Goal: Contribute content: Contribute content

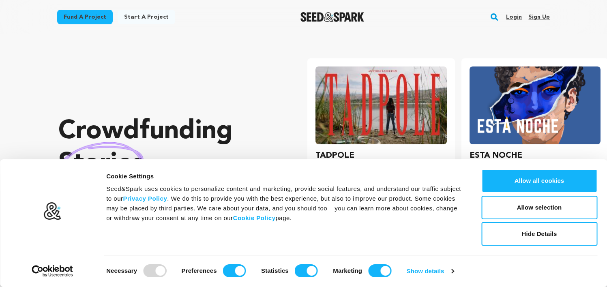
click at [534, 14] on link "Sign up" at bounding box center [538, 17] width 21 height 13
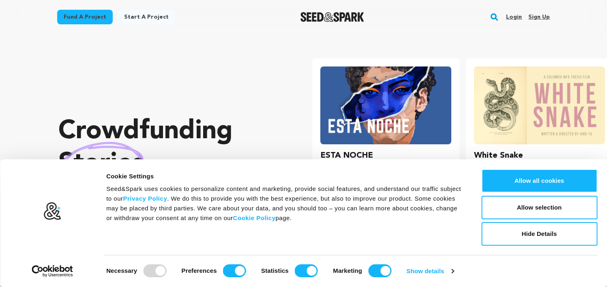
scroll to position [0, 160]
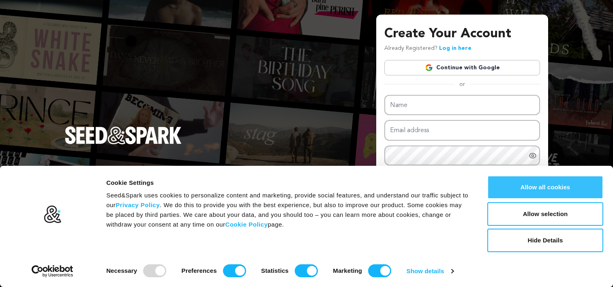
click at [553, 185] on button "Allow all cookies" at bounding box center [545, 188] width 116 height 24
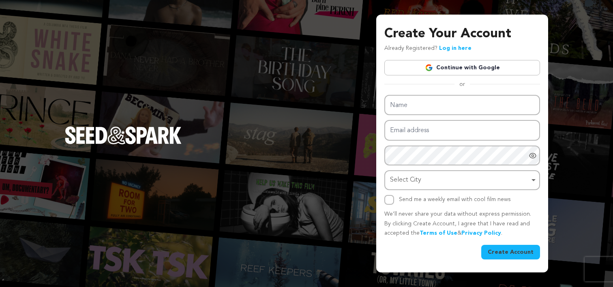
click at [378, 100] on div "Create Your Account Already Registered? Log in here Continue with Google or eyJ…" at bounding box center [462, 144] width 172 height 258
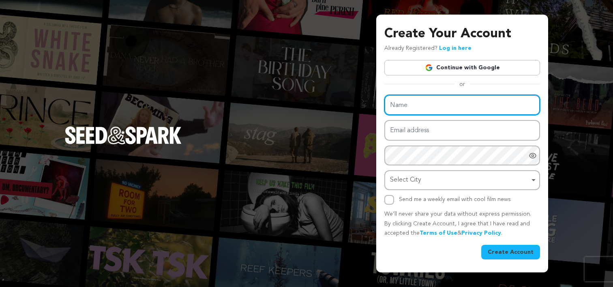
click at [408, 106] on input "Name" at bounding box center [462, 105] width 156 height 21
paste input "IFPA Singapore"
type input "IFPA Singapore"
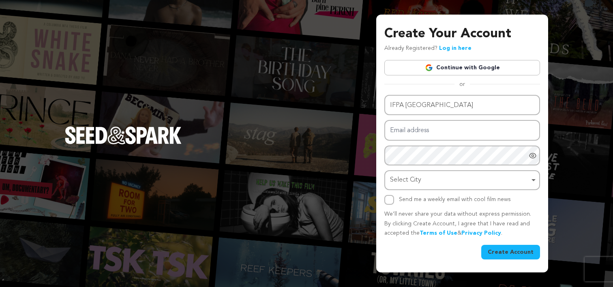
drag, startPoint x: 380, startPoint y: 34, endPoint x: 380, endPoint y: 39, distance: 4.1
click at [380, 34] on div "Create Your Account Already Registered? Log in here Continue with Google or eyJ…" at bounding box center [462, 144] width 172 height 258
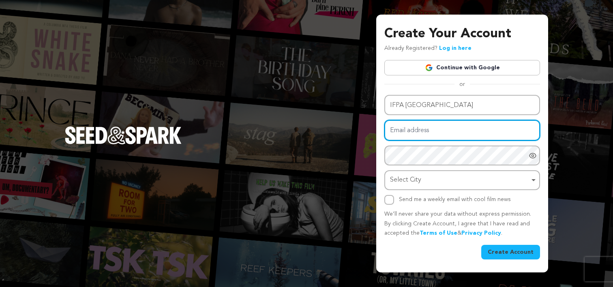
click at [418, 129] on input "Email address" at bounding box center [462, 130] width 156 height 21
paste input "ifpa.myseo@gmail.com"
type input "ifpa.myseo@gmail.com"
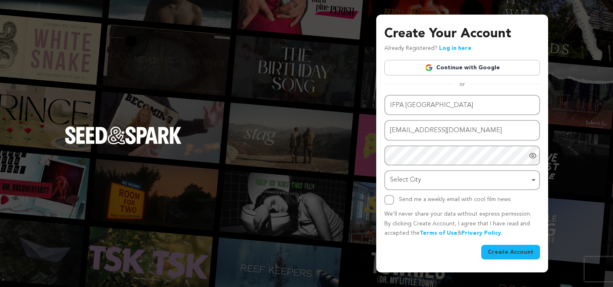
click at [380, 74] on div "Create Your Account Already Registered? Log in here Continue with Google or eyJ…" at bounding box center [462, 144] width 172 height 258
click at [380, 54] on div "Create Your Account Already Registered? Log in here Continue with Google or eyJ…" at bounding box center [462, 144] width 172 height 258
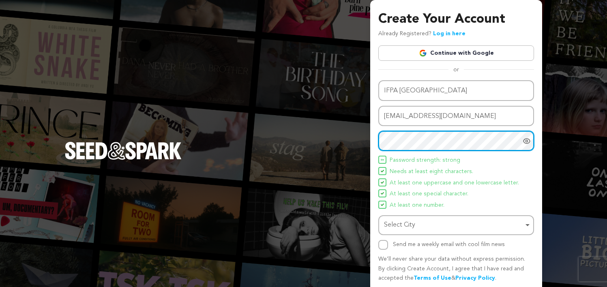
click at [410, 226] on div "Select City Remove item" at bounding box center [453, 225] width 139 height 12
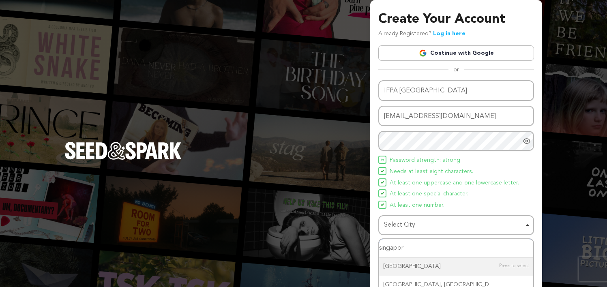
type input "singapore"
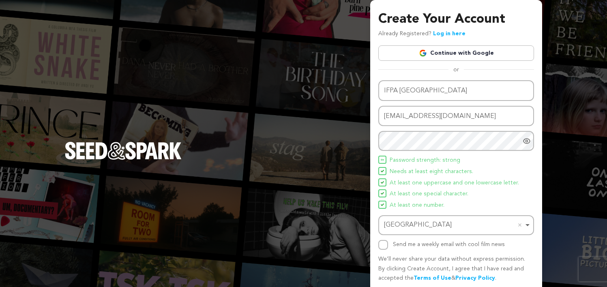
scroll to position [30, 0]
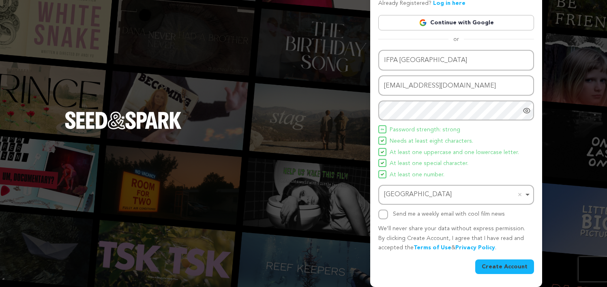
click at [494, 266] on button "Create Account" at bounding box center [504, 267] width 59 height 15
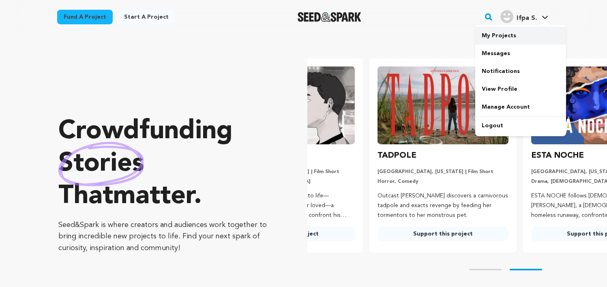
scroll to position [0, 160]
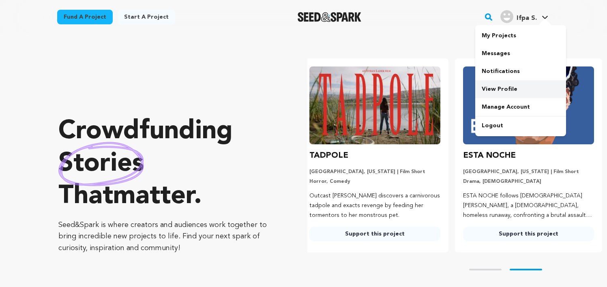
click at [501, 88] on link "View Profile" at bounding box center [520, 89] width 91 height 18
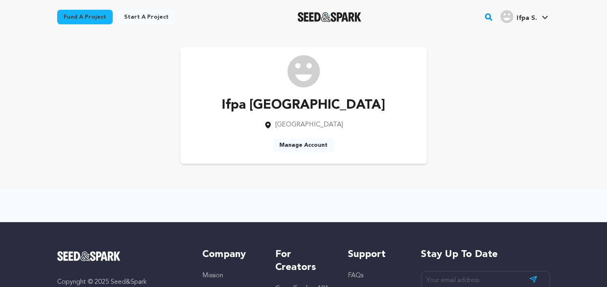
click at [307, 146] on link "Manage Account" at bounding box center [303, 145] width 61 height 15
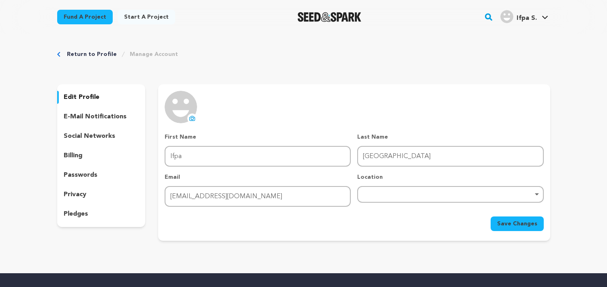
click at [190, 122] on button "uploading spinner upload profile image" at bounding box center [192, 119] width 10 height 10
click at [400, 195] on div "Remove item" at bounding box center [450, 194] width 178 height 3
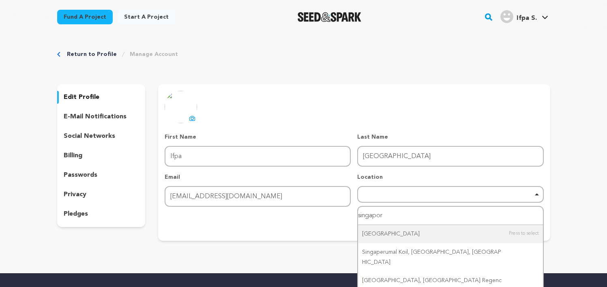
type input "singapore"
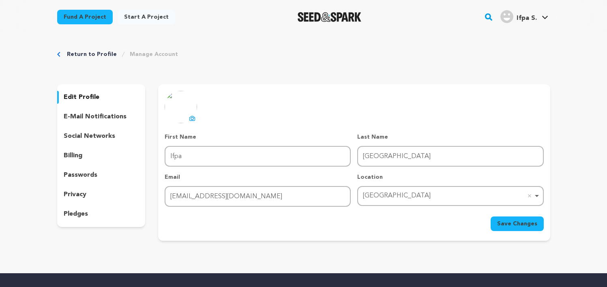
click at [504, 223] on span "Save Changes" at bounding box center [517, 224] width 40 height 8
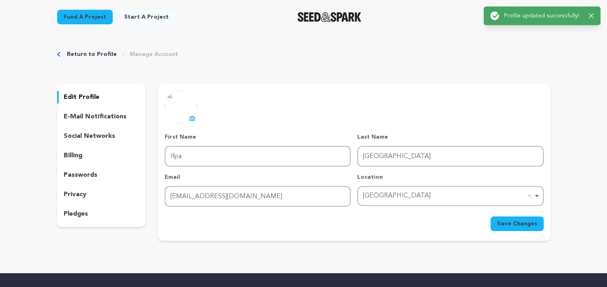
click at [90, 133] on p "social networks" at bounding box center [89, 136] width 51 height 10
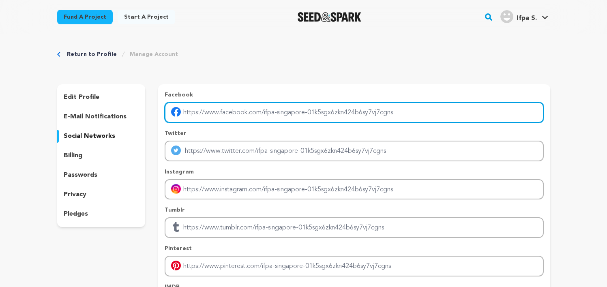
click at [264, 110] on input "Enter facebook profile link" at bounding box center [354, 112] width 379 height 21
paste input "https://www.facebook.com/ifpasingapore"
type input "https://www.facebook.com/ifpasingapore"
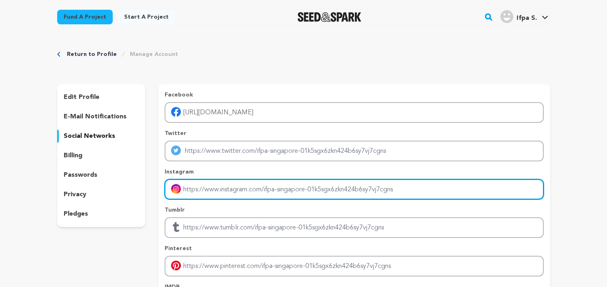
drag, startPoint x: 250, startPoint y: 182, endPoint x: 244, endPoint y: 189, distance: 9.2
click at [245, 187] on input "Enter instagram handle link" at bounding box center [354, 189] width 379 height 21
click at [244, 188] on input "Enter instagram handle link" at bounding box center [354, 189] width 379 height 21
paste input "https://www.instagram.com/ifpasingapore/"
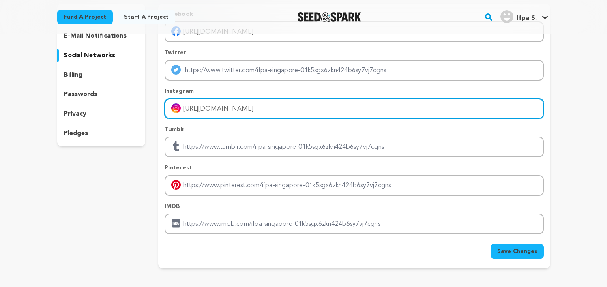
scroll to position [81, 0]
type input "https://www.instagram.com/ifpasingapore/"
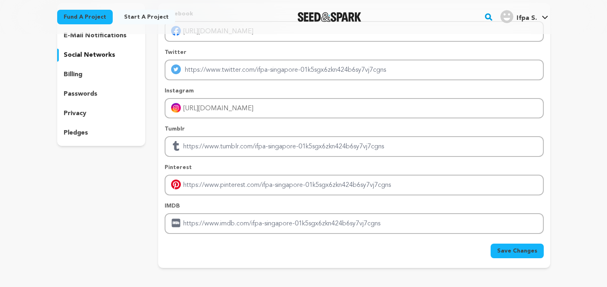
drag, startPoint x: 505, startPoint y: 252, endPoint x: 489, endPoint y: 248, distance: 16.4
click at [504, 252] on span "Save Changes" at bounding box center [517, 251] width 40 height 8
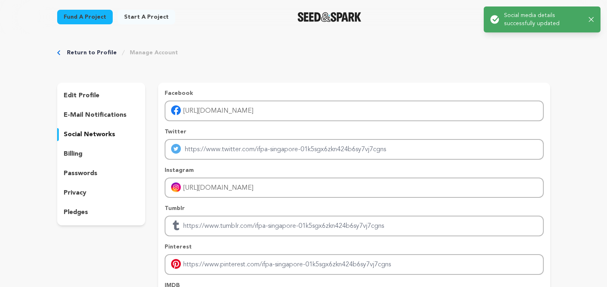
scroll to position [0, 0]
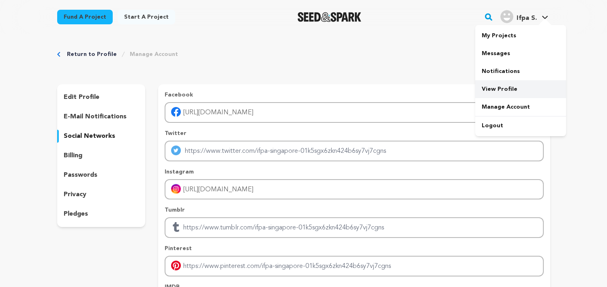
click at [500, 87] on link "View Profile" at bounding box center [520, 89] width 91 height 18
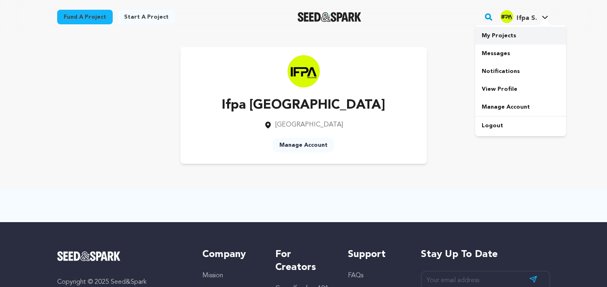
click at [497, 38] on link "My Projects" at bounding box center [520, 36] width 91 height 18
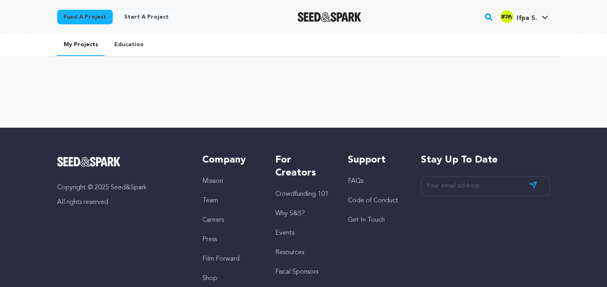
click at [137, 19] on link "Start a project" at bounding box center [147, 17] width 58 height 15
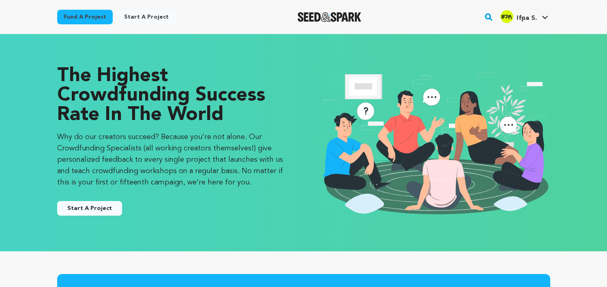
click at [96, 212] on button "Start A Project" at bounding box center [89, 208] width 65 height 15
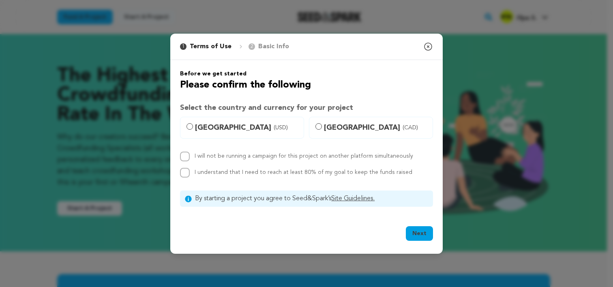
click at [264, 51] on p "Basic Info" at bounding box center [273, 47] width 31 height 10
click at [196, 130] on span "[GEOGRAPHIC_DATA] (USD)" at bounding box center [247, 127] width 104 height 11
click at [193, 130] on input "[GEOGRAPHIC_DATA] (USD)" at bounding box center [190, 126] width 6 height 6
radio input "true"
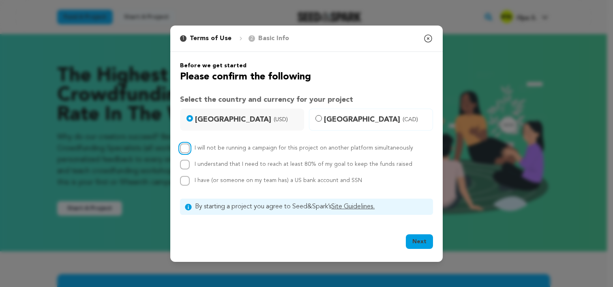
click at [187, 153] on input "I will not be running a campaign for this project on another platform simultane…" at bounding box center [185, 149] width 10 height 10
checkbox input "true"
click at [184, 168] on input "I understand that I need to reach at least 80% of my goal to keep the funds rai…" at bounding box center [185, 165] width 10 height 10
checkbox input "true"
click at [184, 184] on input "I have (or someone on my team has) a US bank account and SSN" at bounding box center [185, 181] width 10 height 10
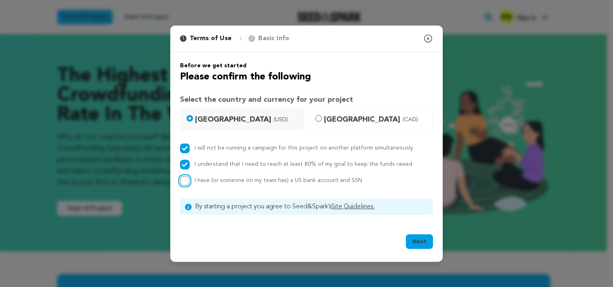
checkbox input "true"
click at [411, 239] on button "Next" at bounding box center [419, 241] width 27 height 15
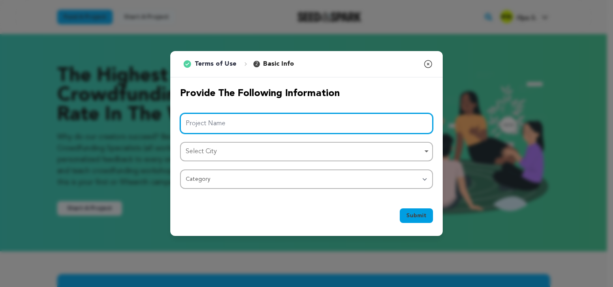
click at [223, 123] on input "Project Name" at bounding box center [306, 123] width 253 height 21
paste input "IFPA [GEOGRAPHIC_DATA]"
click at [240, 152] on div "Select City Remove item" at bounding box center [304, 152] width 237 height 12
type input "IFPA [GEOGRAPHIC_DATA]"
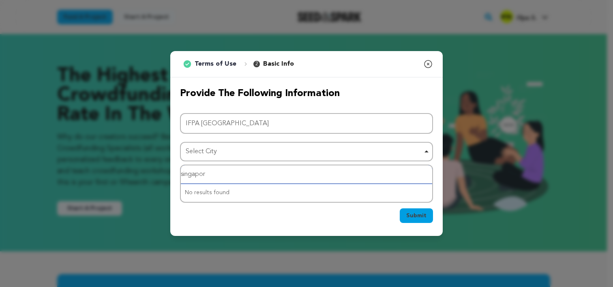
type input "[GEOGRAPHIC_DATA]"
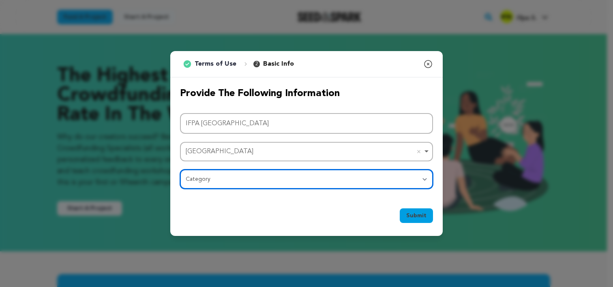
click at [241, 181] on select "Category Film Feature Film Short Series Film Festival Company Music Video VR Ex…" at bounding box center [306, 178] width 253 height 19
select select "10891"
click at [180, 169] on select "Category Film Feature Film Short Series Film Festival Company Music Video VR Ex…" at bounding box center [306, 178] width 253 height 19
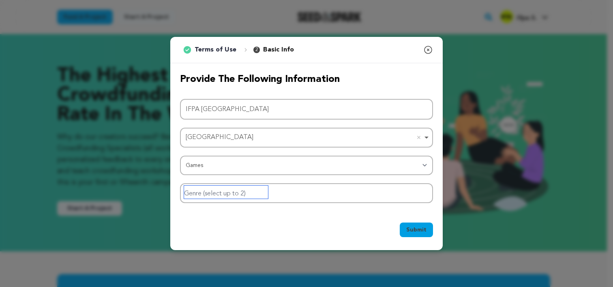
click at [265, 192] on input "Genre (select up to 2)" at bounding box center [226, 192] width 84 height 13
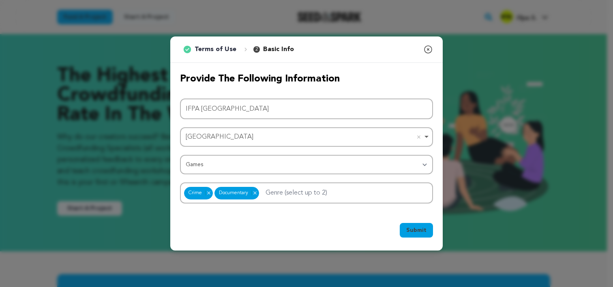
click at [413, 230] on span "Submit" at bounding box center [416, 230] width 20 height 8
